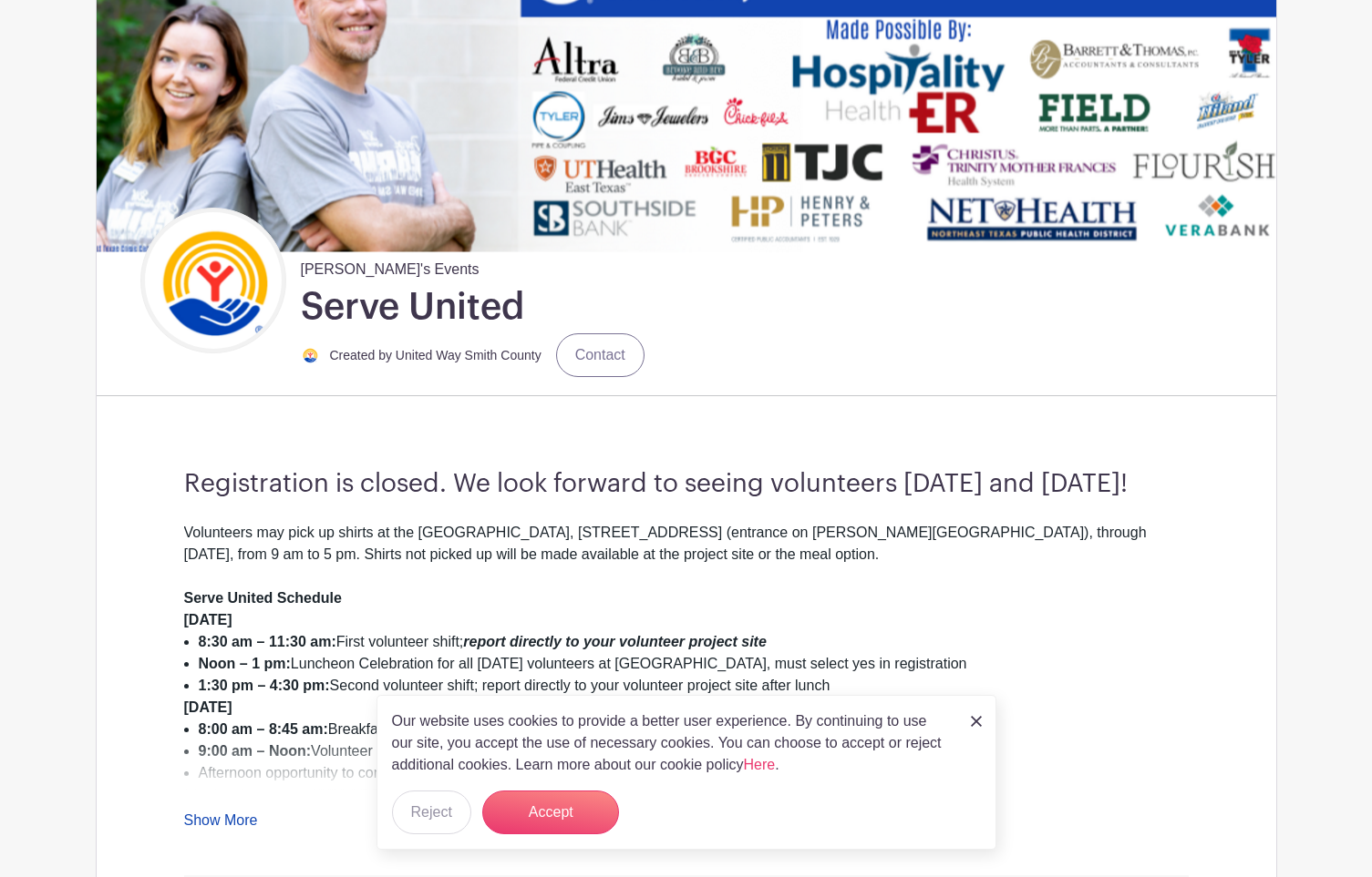
scroll to position [419, 0]
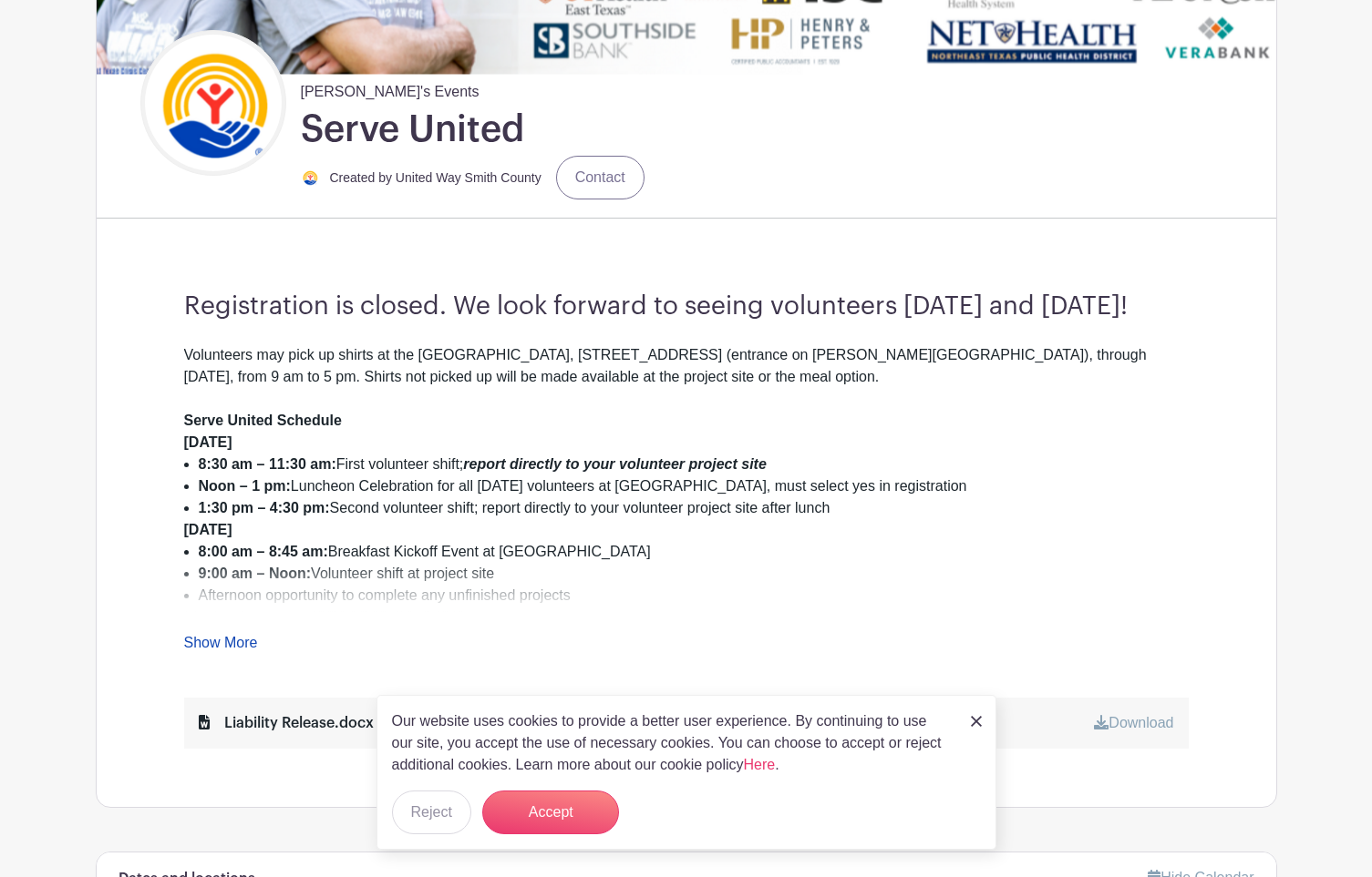
click at [978, 717] on img at bounding box center [976, 721] width 11 height 11
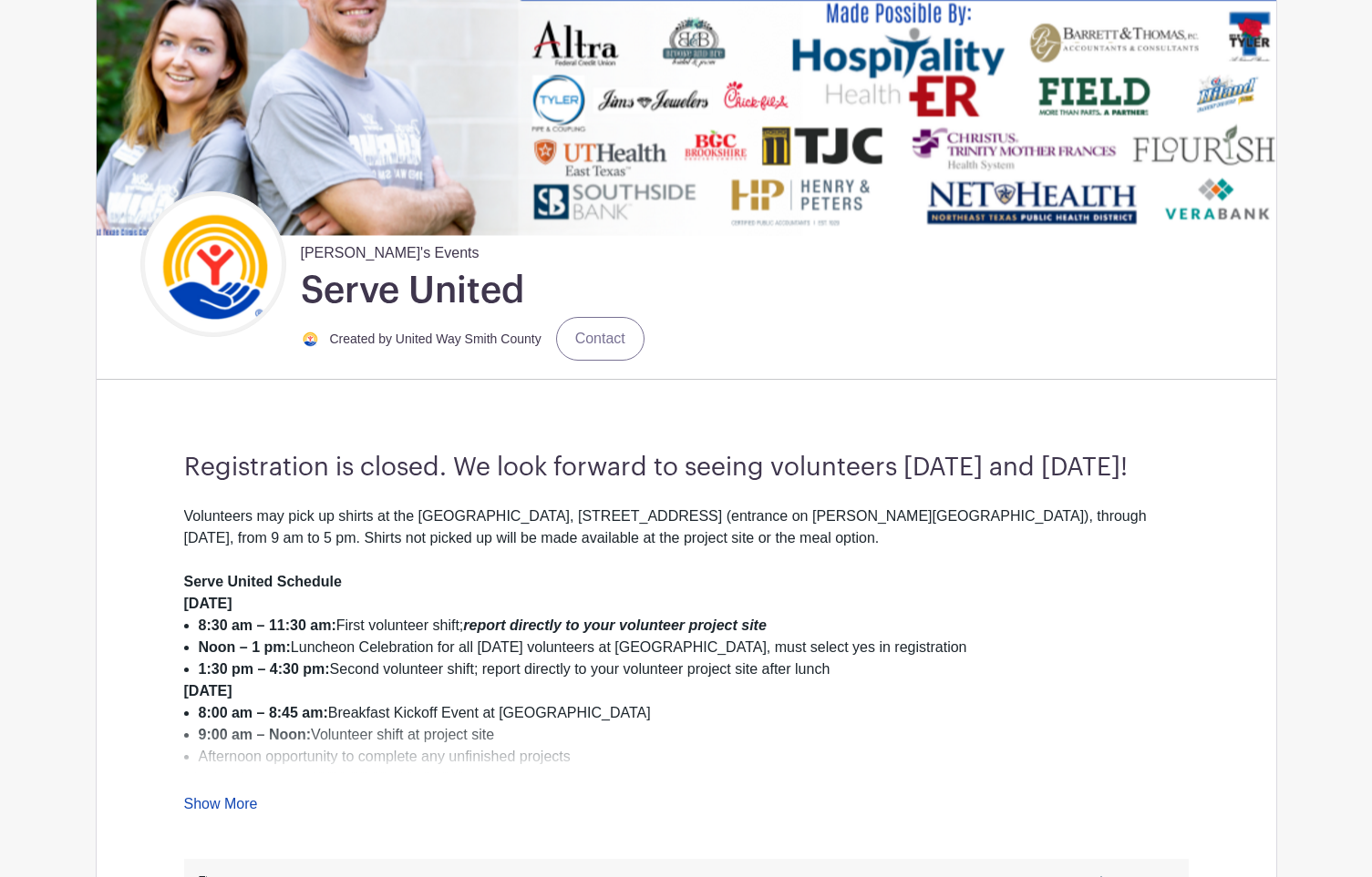
scroll to position [0, 0]
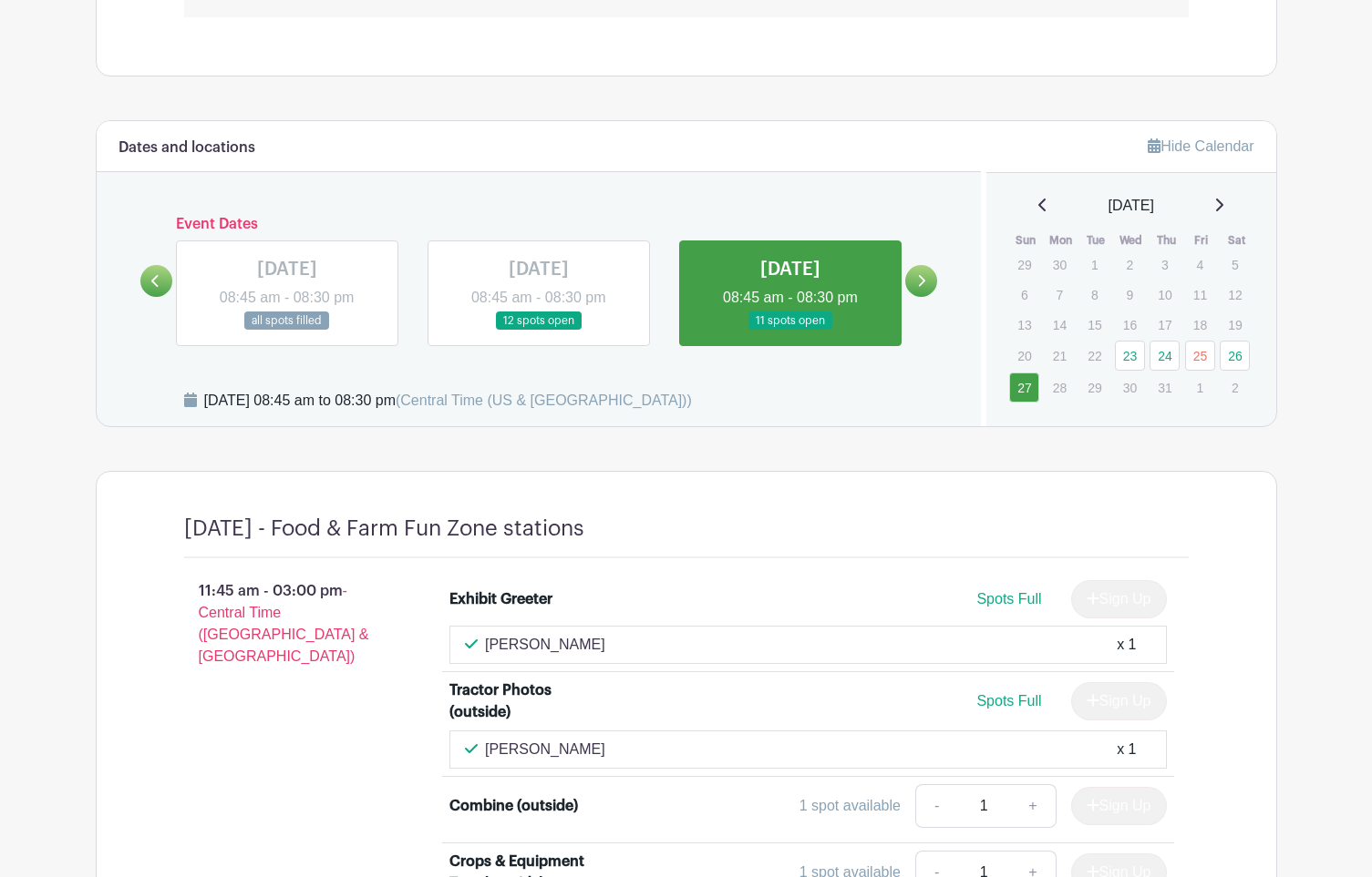
scroll to position [1299, 0]
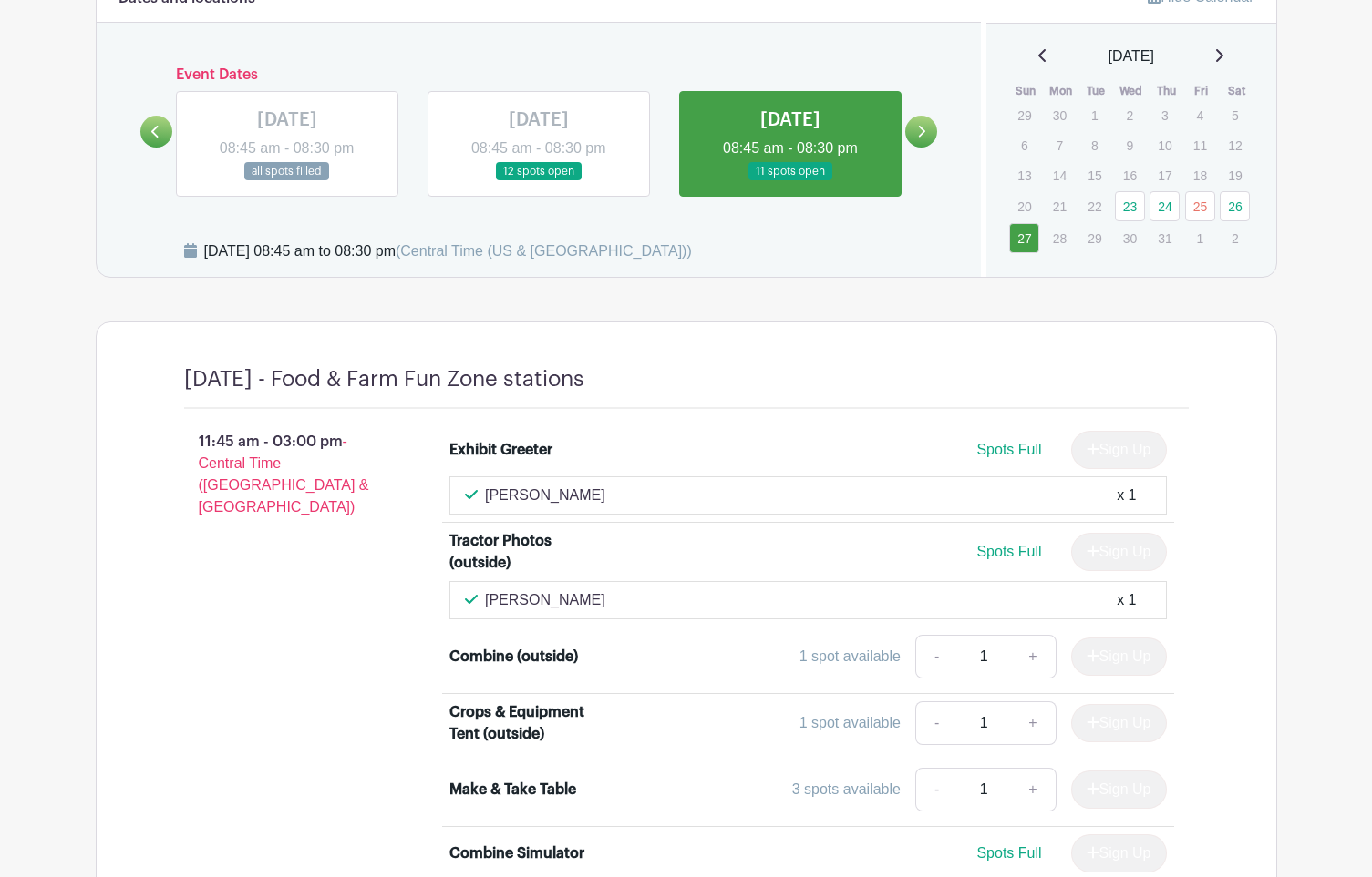
click at [287, 182] on link at bounding box center [287, 182] width 0 height 0
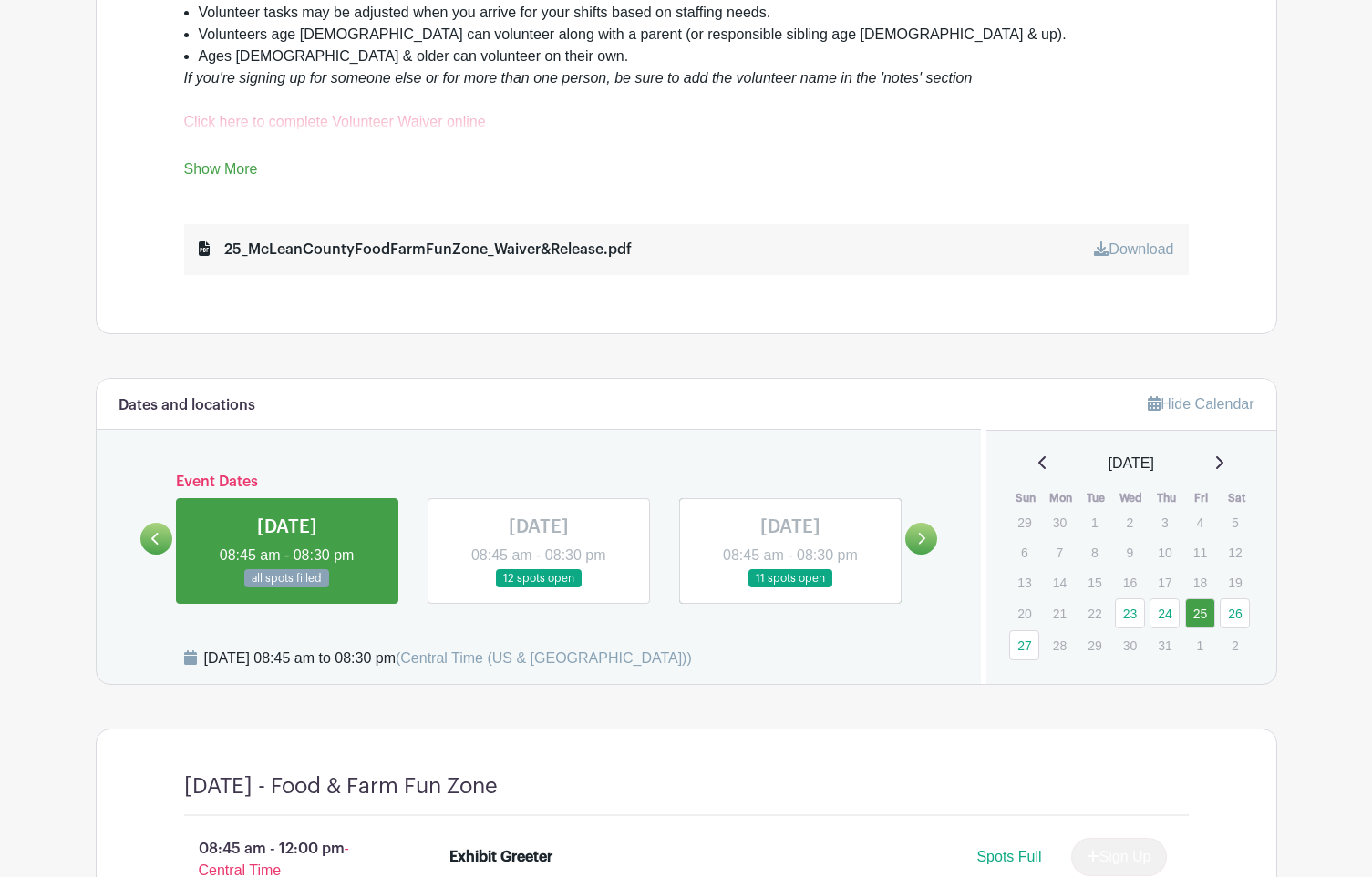
scroll to position [1093, 0]
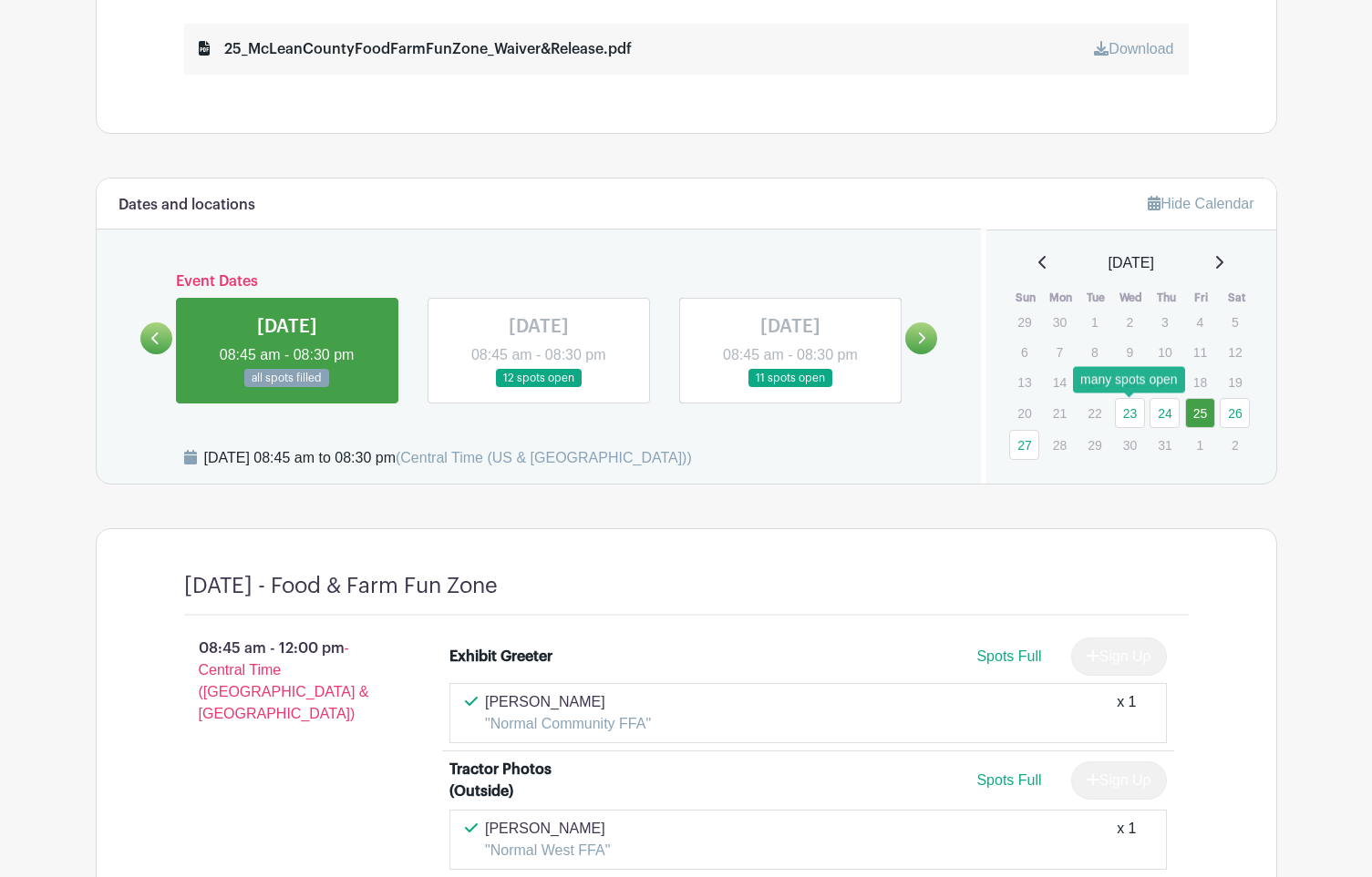
click at [1135, 410] on link "23" at bounding box center [1129, 413] width 30 height 30
